Goal: Transaction & Acquisition: Purchase product/service

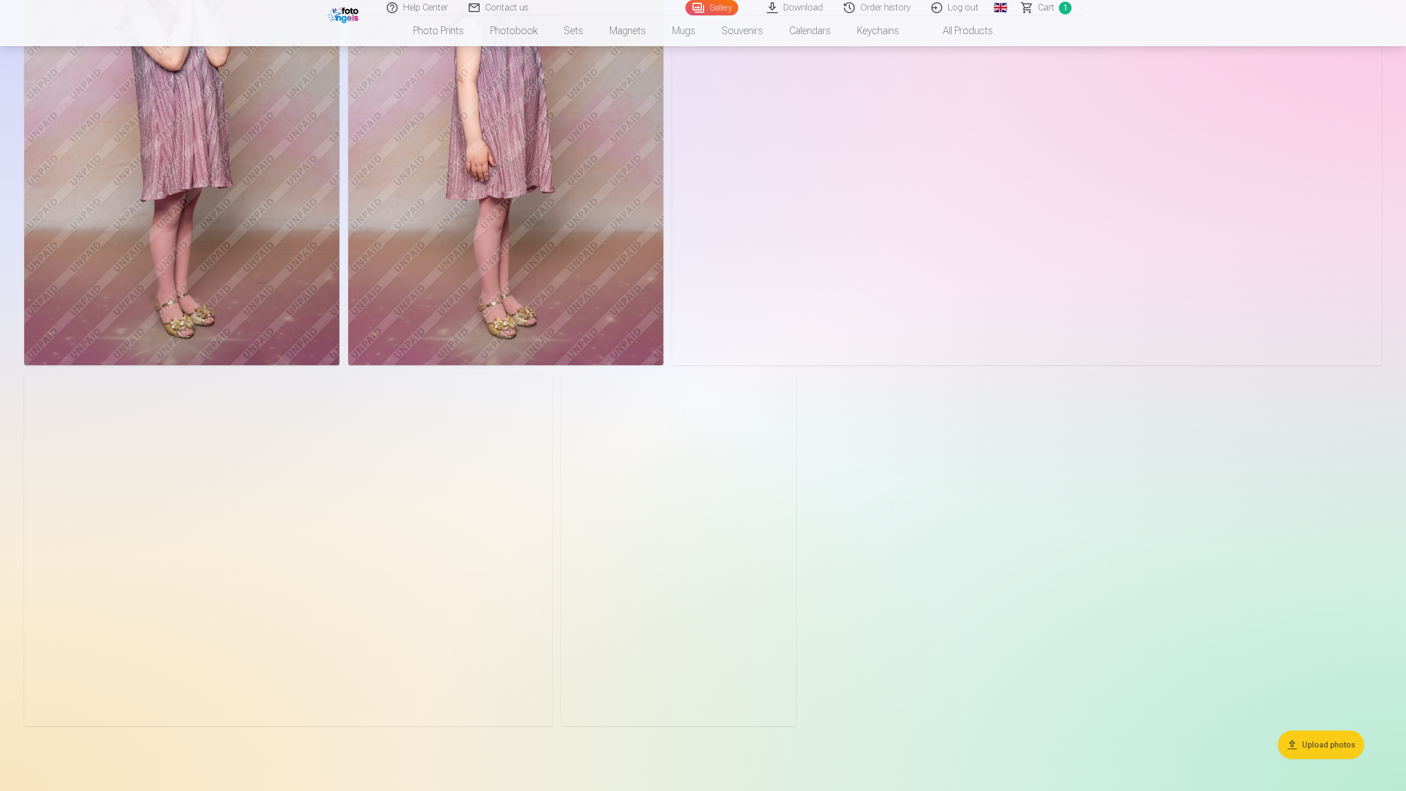
scroll to position [4913, 0]
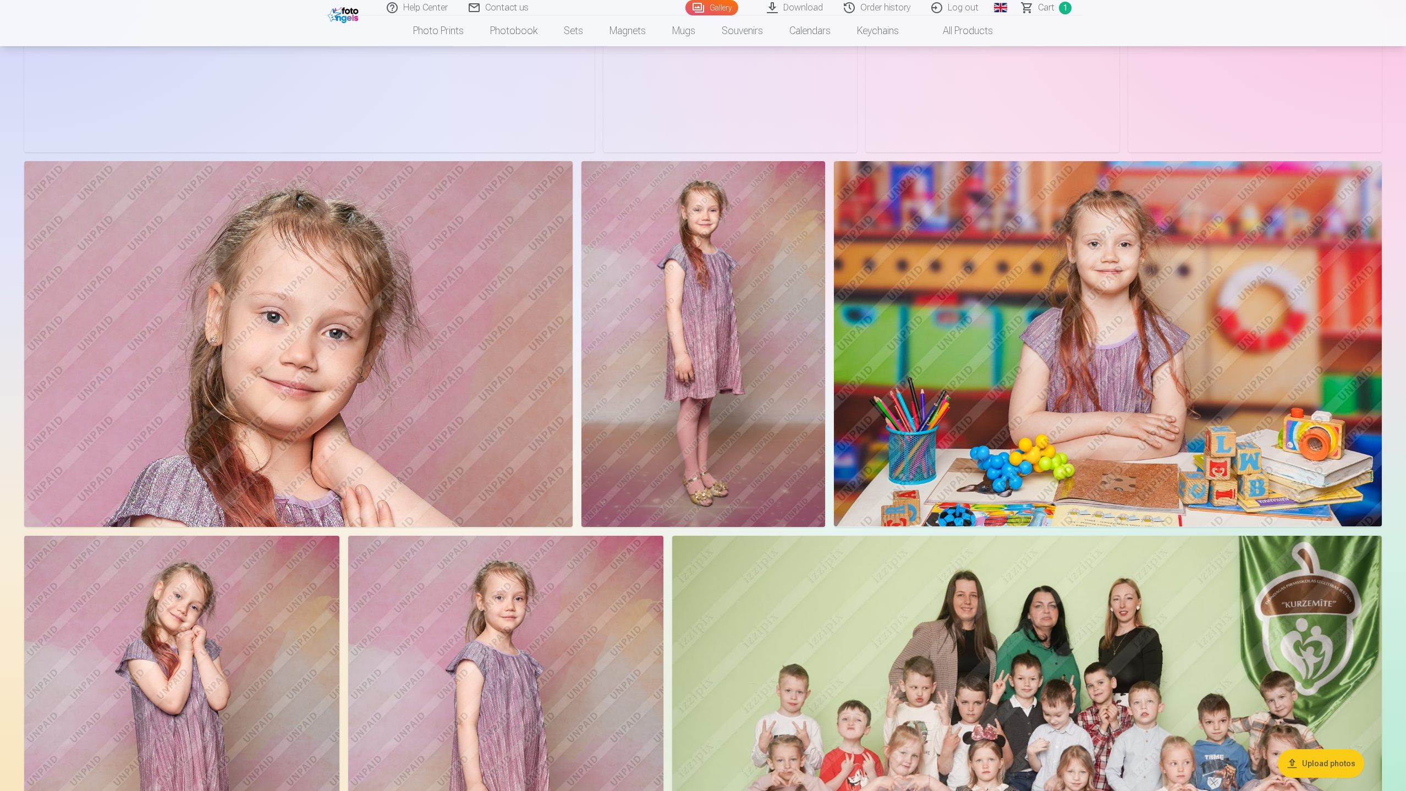
scroll to position [4106, 0]
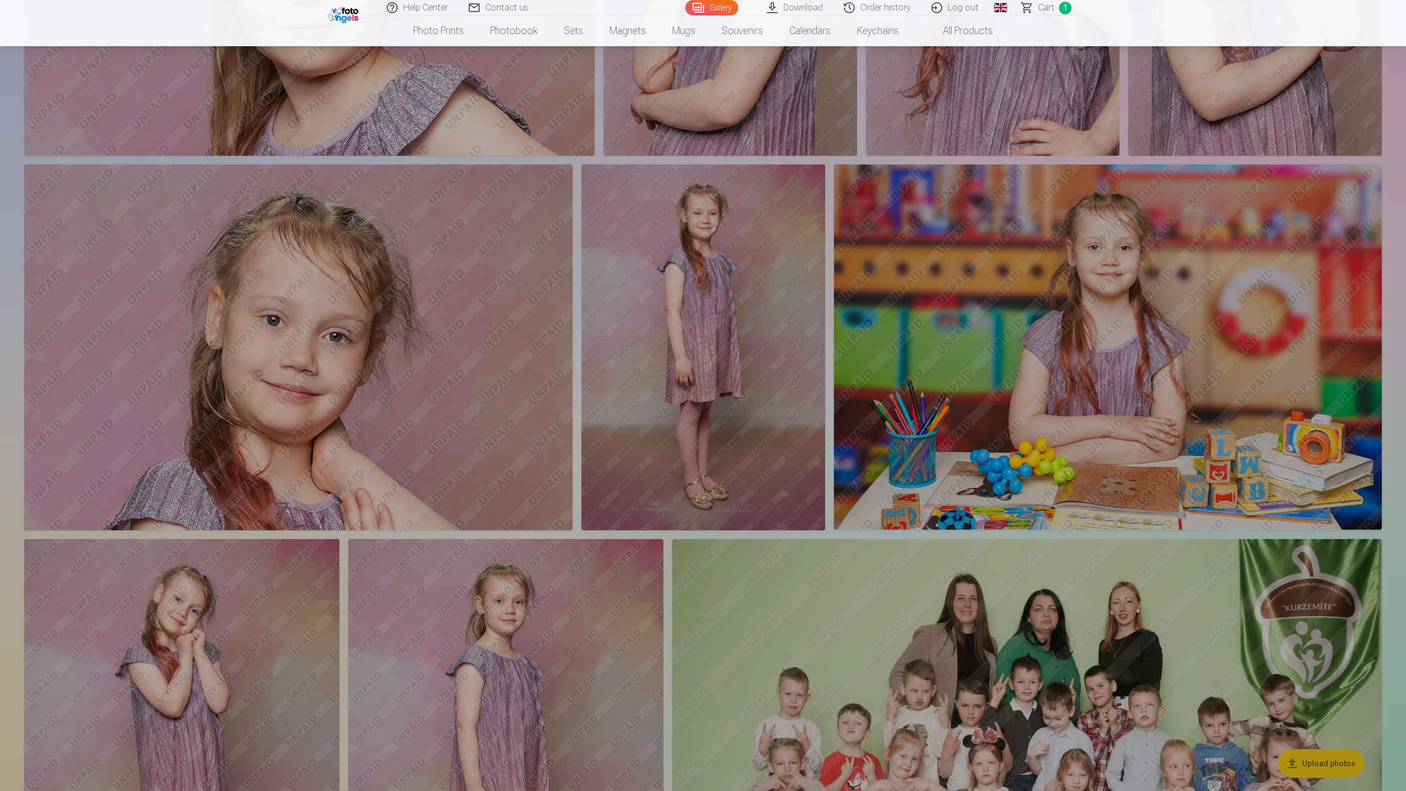
click at [434, 30] on link "Photo prints" at bounding box center [438, 30] width 77 height 31
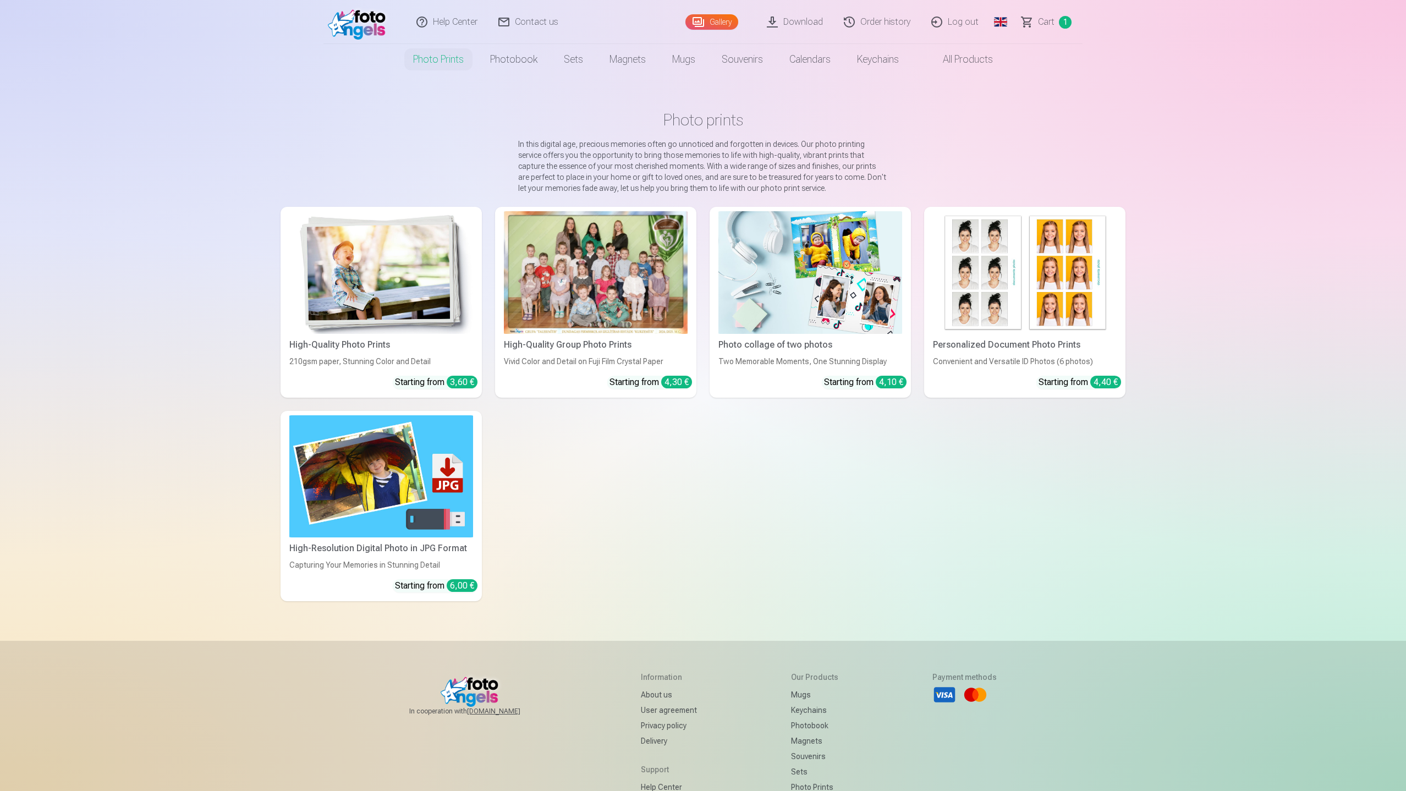
click at [360, 20] on img at bounding box center [359, 21] width 63 height 35
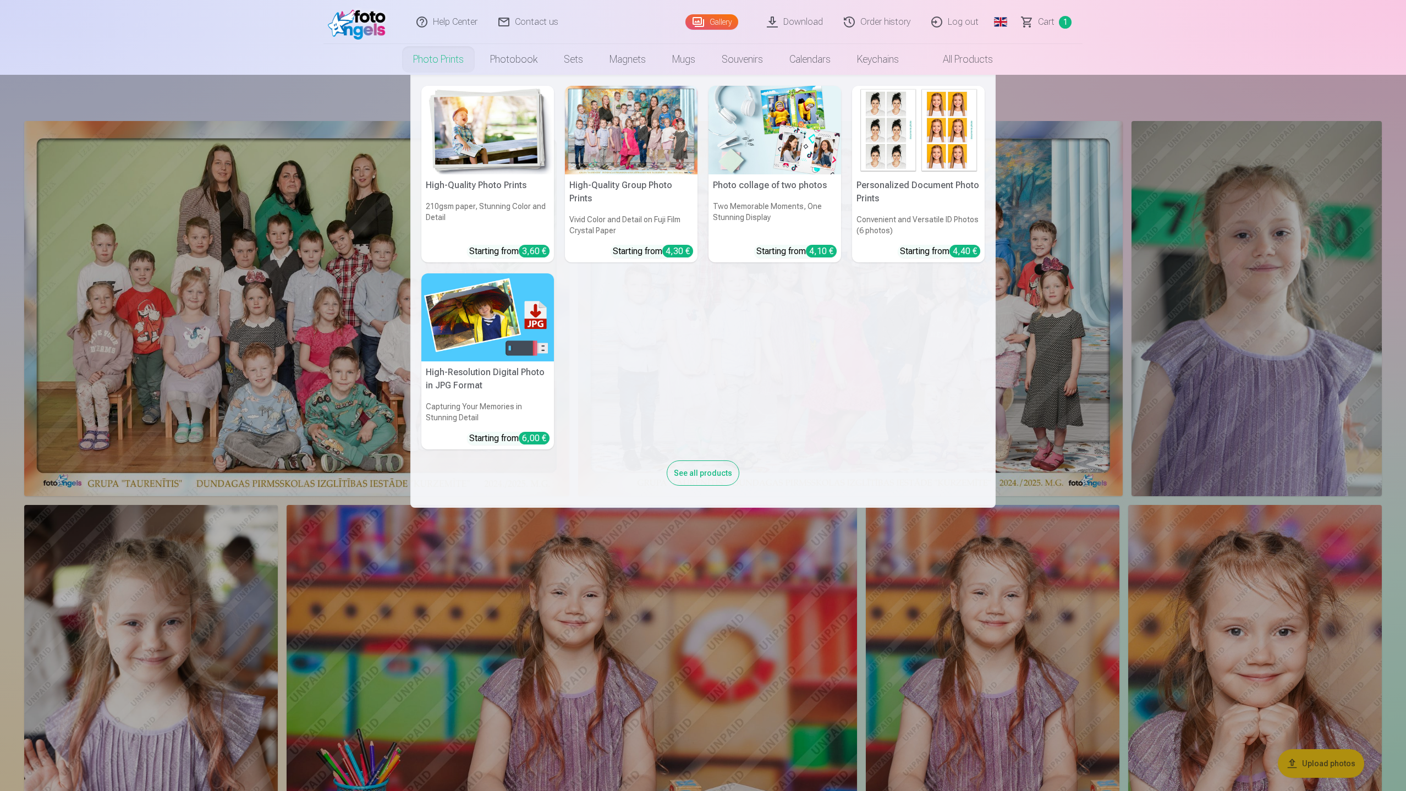
click at [441, 58] on link "Photo prints" at bounding box center [438, 59] width 77 height 31
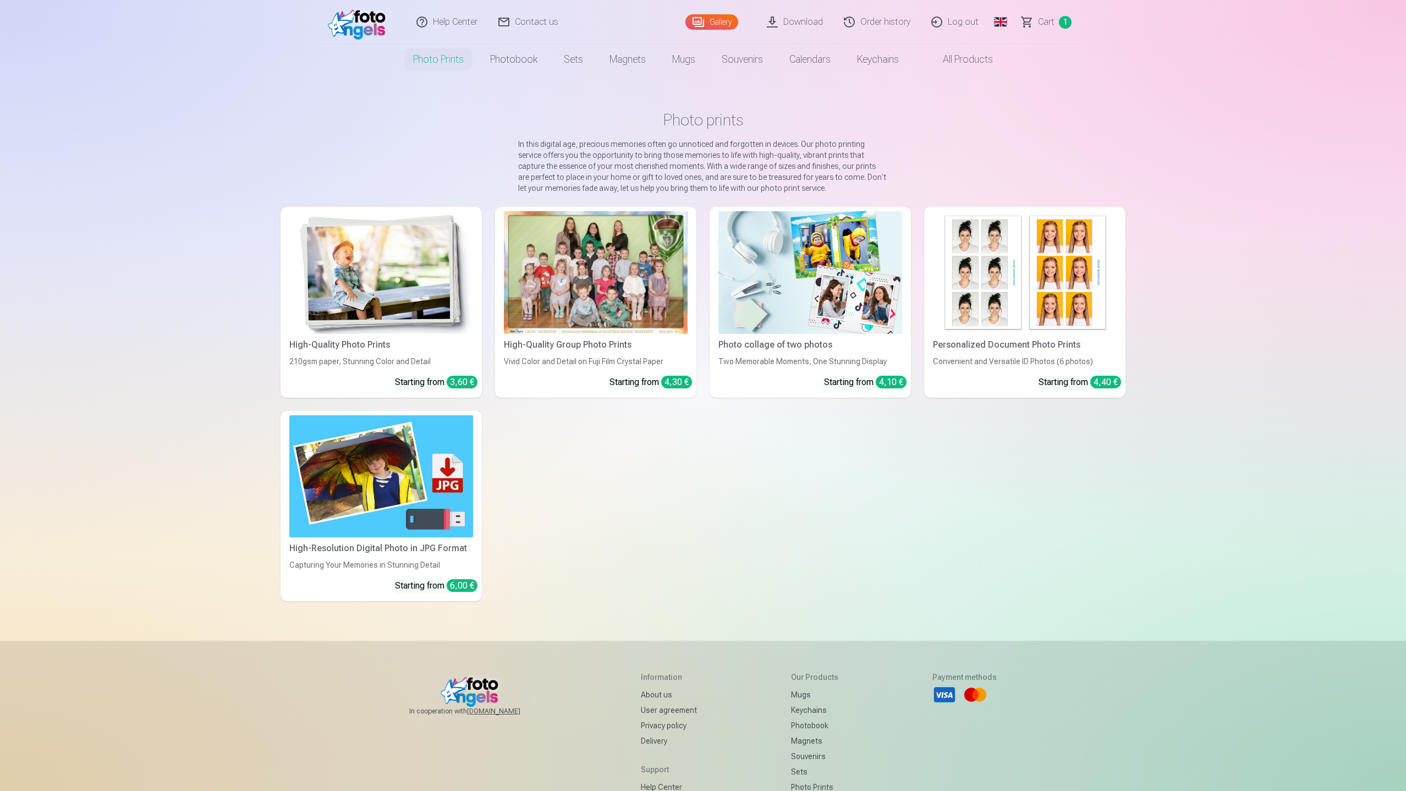
click at [562, 271] on div at bounding box center [596, 272] width 184 height 123
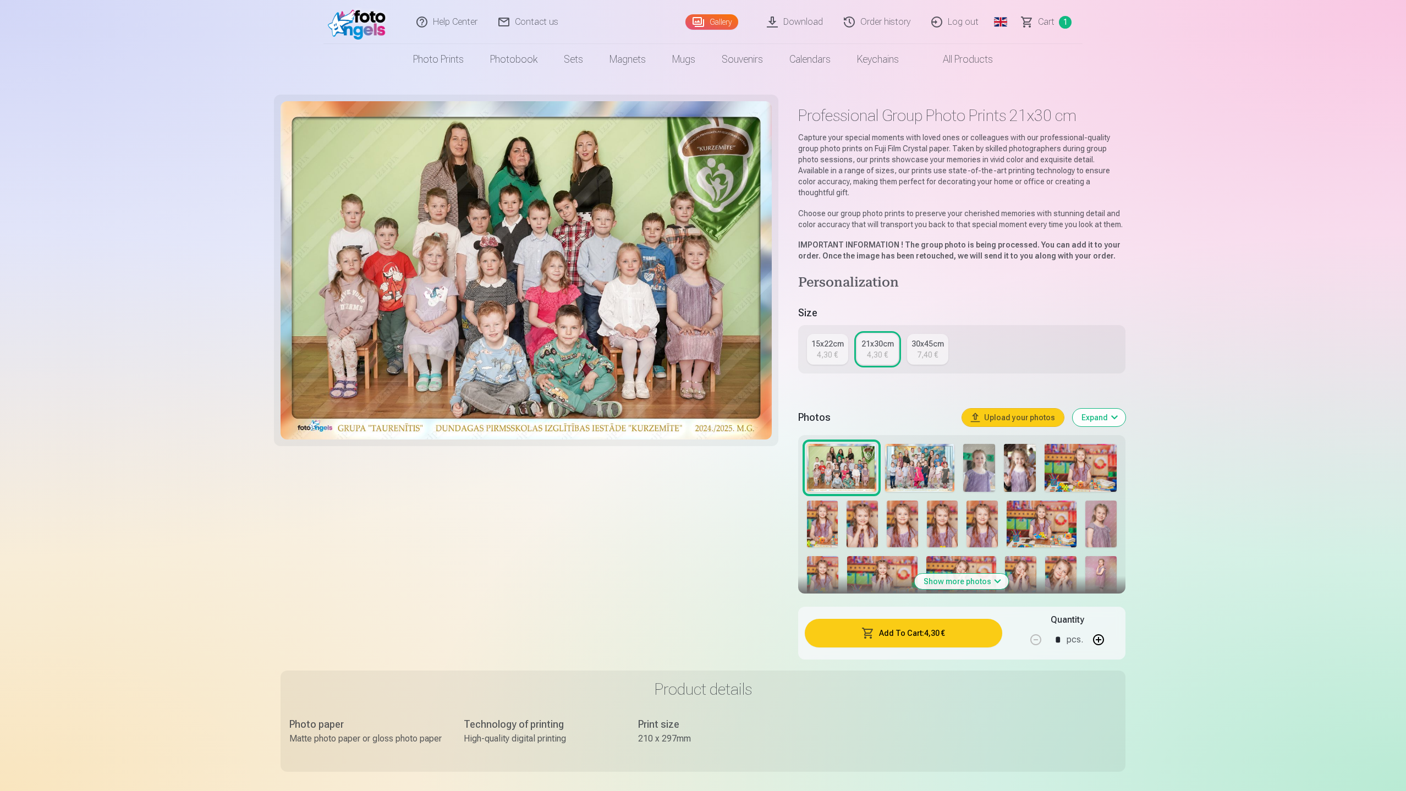
click at [980, 574] on button "Show more photos" at bounding box center [962, 581] width 94 height 15
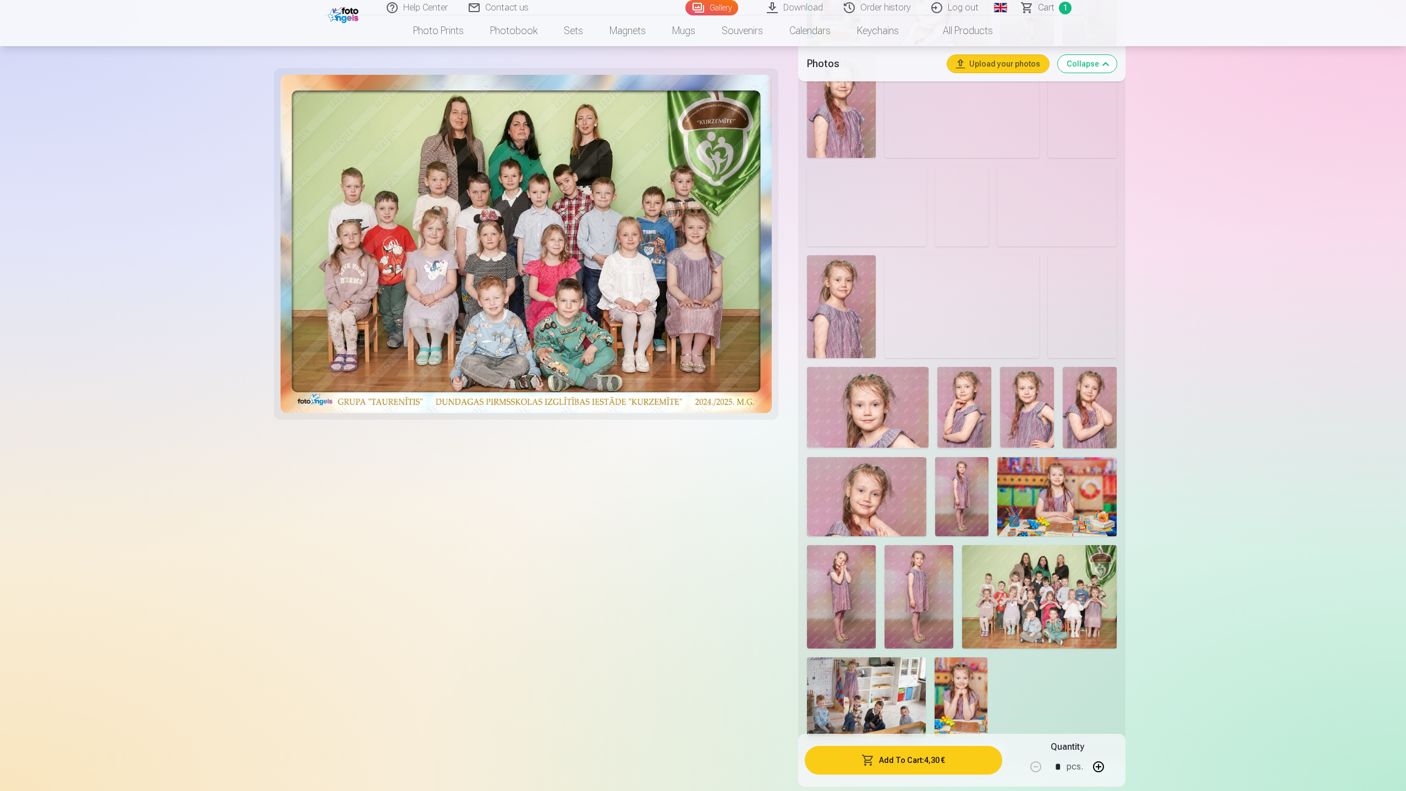
scroll to position [1173, 0]
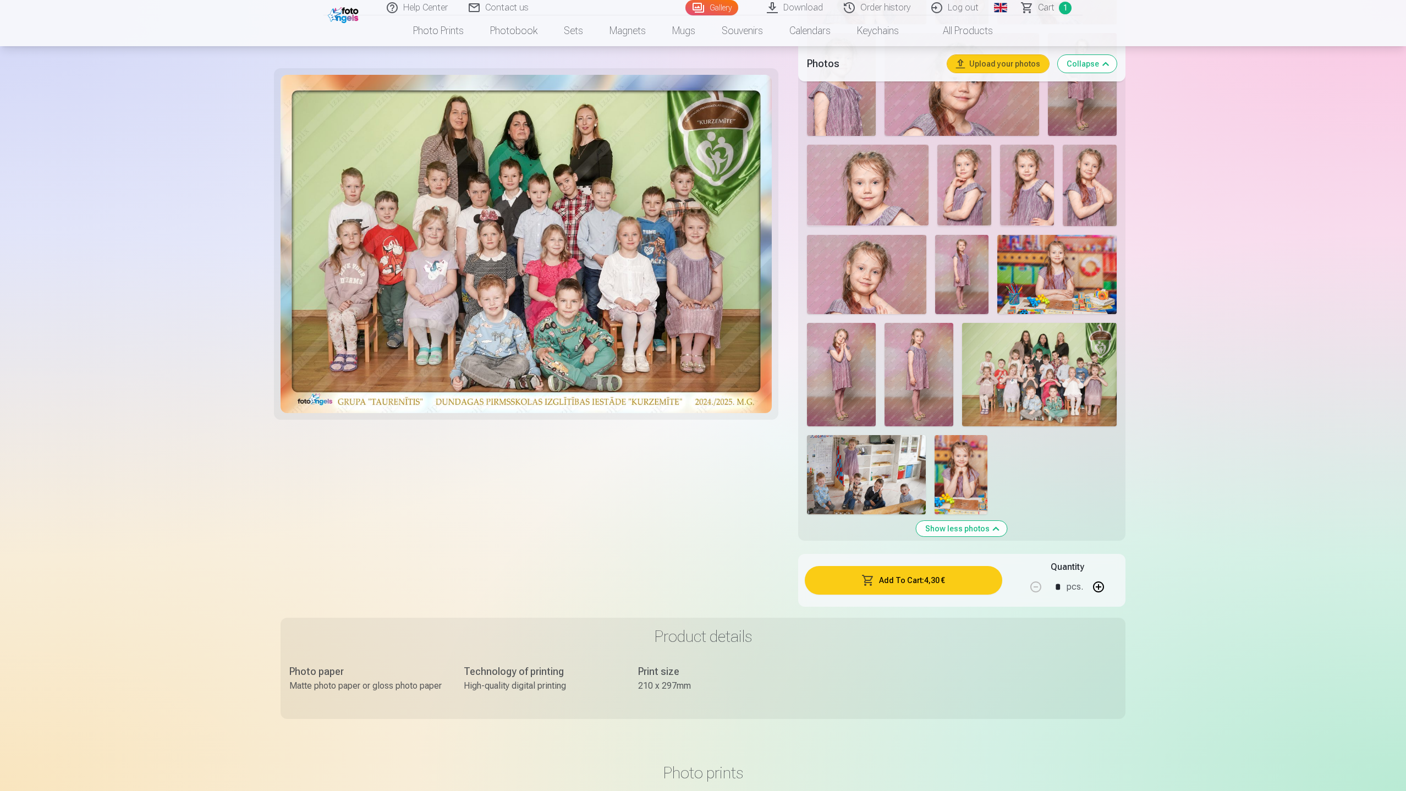
click at [416, 29] on link "Photo prints" at bounding box center [438, 30] width 77 height 31
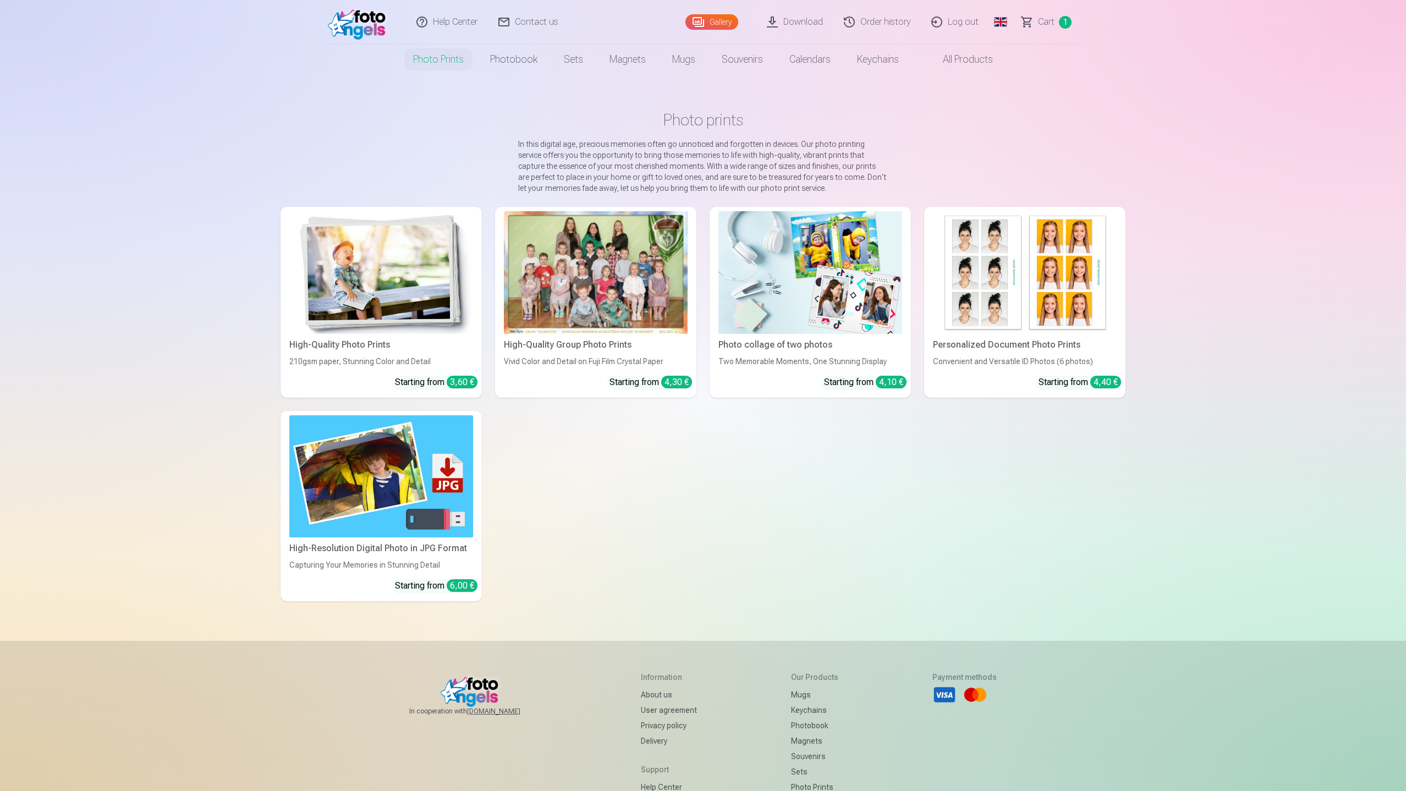
click at [592, 298] on div at bounding box center [596, 272] width 184 height 123
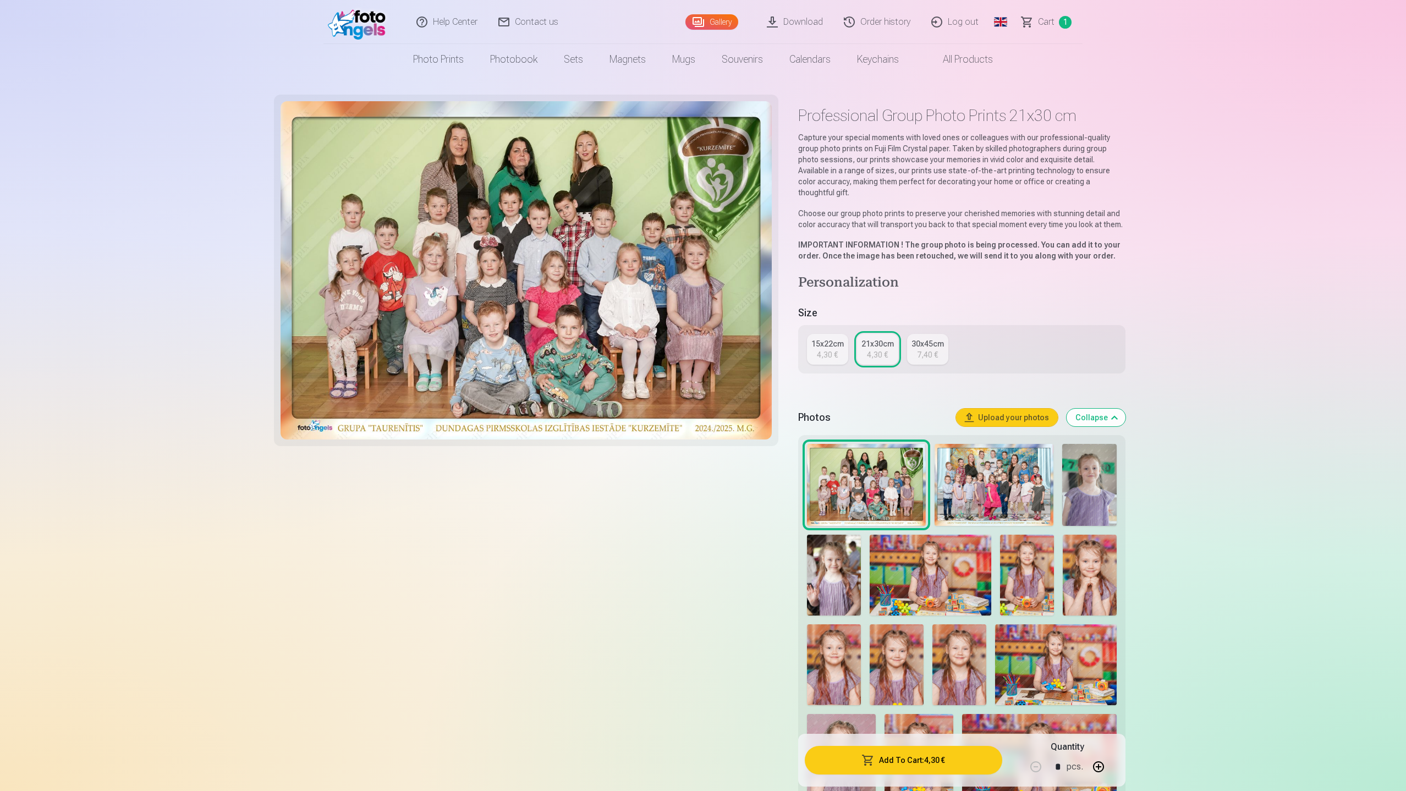
click at [1083, 480] on img at bounding box center [1089, 485] width 54 height 82
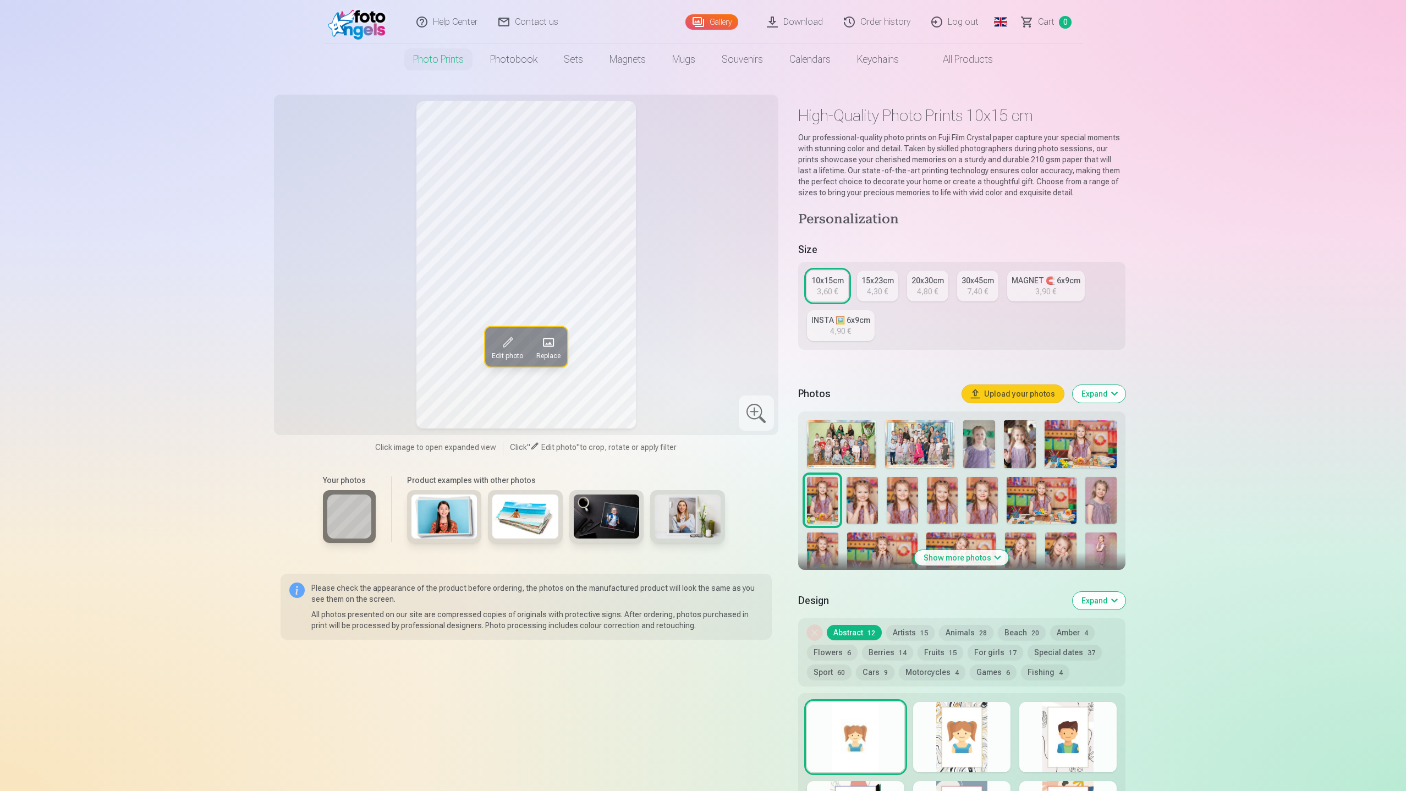
click at [977, 553] on button "Show more photos" at bounding box center [962, 557] width 94 height 15
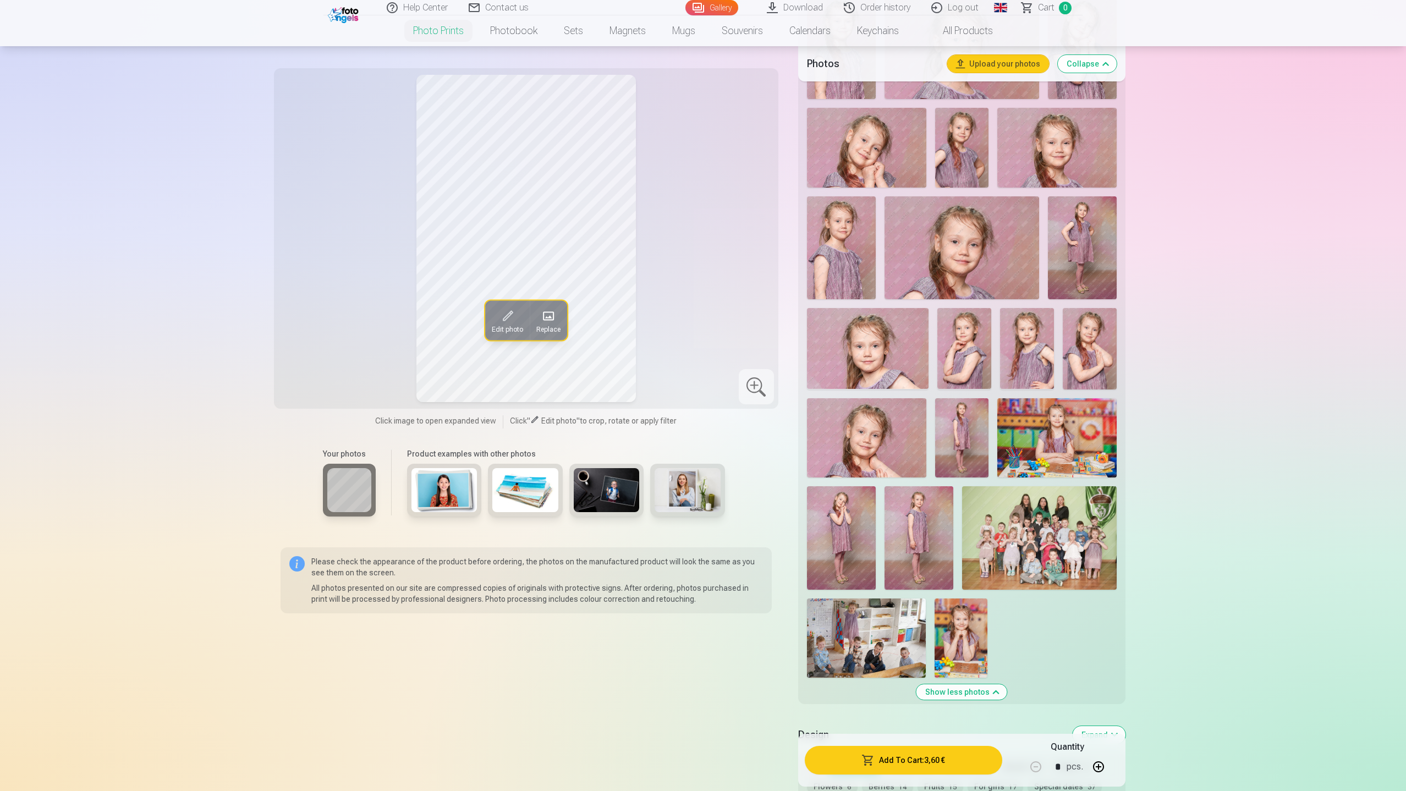
scroll to position [1173, 0]
